Goal: Information Seeking & Learning: Check status

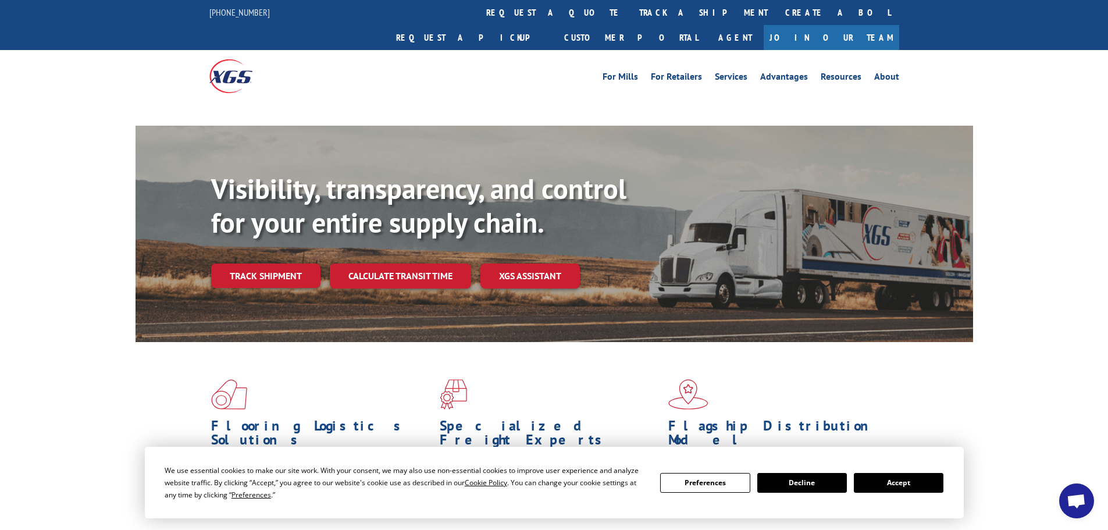
click at [916, 479] on button "Accept" at bounding box center [899, 483] width 90 height 20
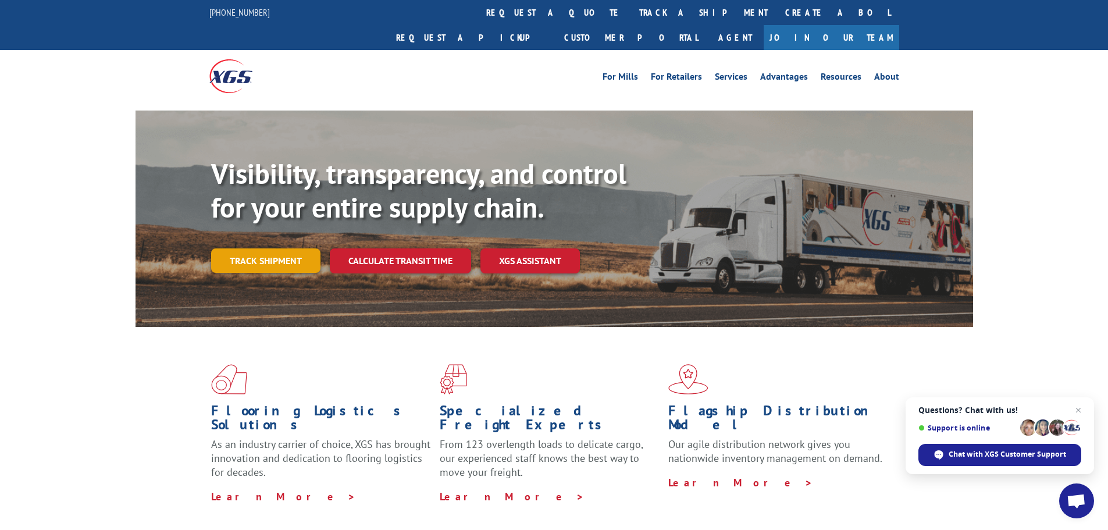
click at [274, 248] on link "Track shipment" at bounding box center [265, 260] width 109 height 24
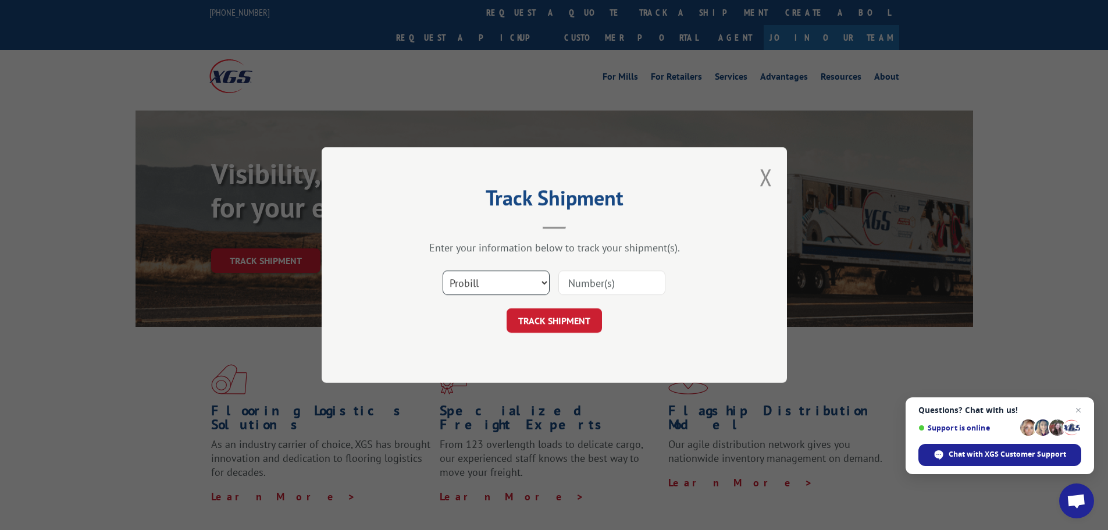
click at [531, 285] on select "Select category... Probill BOL PO" at bounding box center [495, 282] width 107 height 24
click at [611, 282] on input at bounding box center [611, 282] width 107 height 24
click at [582, 281] on input at bounding box center [611, 282] width 107 height 24
paste input "17444704"
type input "17444704"
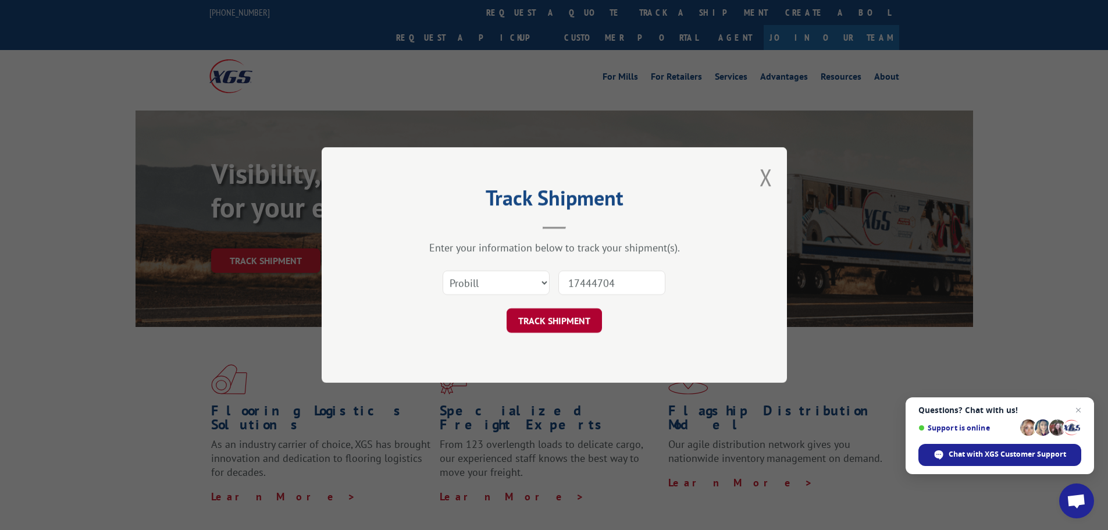
click at [554, 316] on button "TRACK SHIPMENT" at bounding box center [553, 320] width 95 height 24
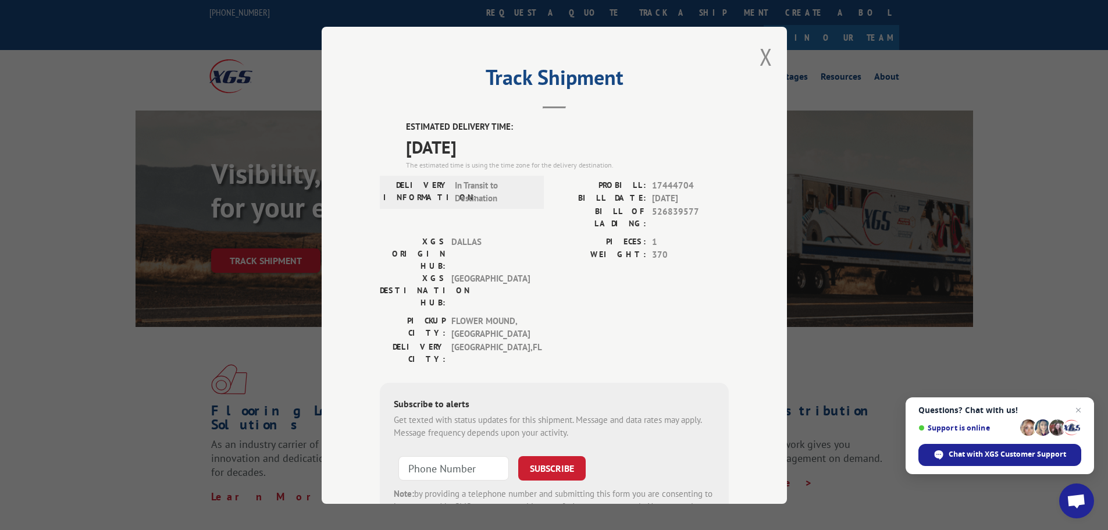
click at [590, 262] on div "PIECES: 1 WEIGHT: 370" at bounding box center [641, 274] width 174 height 79
click at [747, 60] on div "Track Shipment ESTIMATED DELIVERY TIME: [DATE] The estimated time is using the …" at bounding box center [554, 265] width 465 height 477
click at [759, 53] on button "Close modal" at bounding box center [765, 56] width 13 height 31
